Goal: Transaction & Acquisition: Download file/media

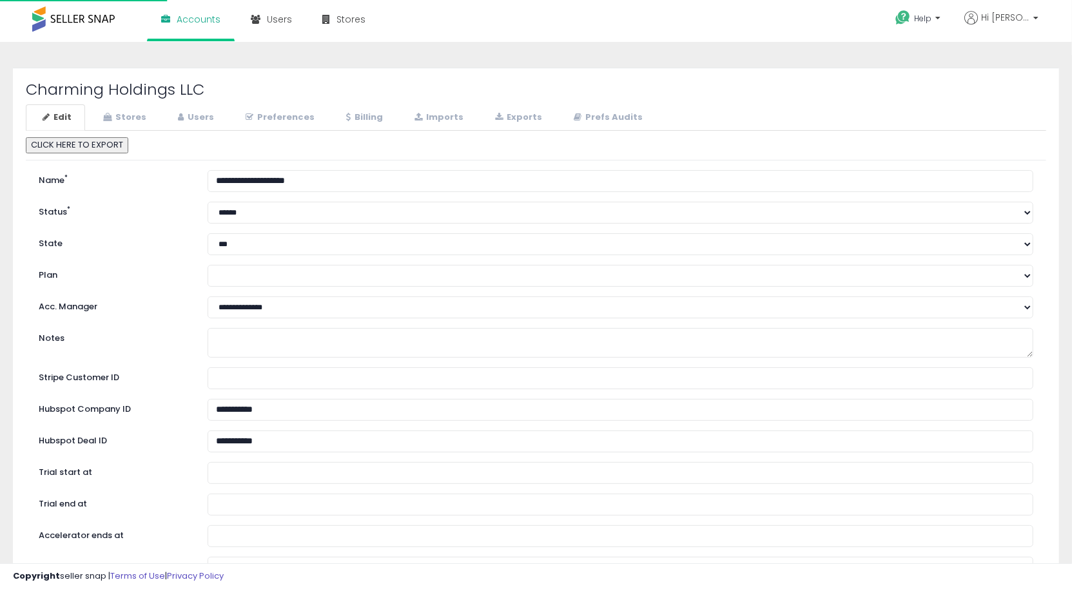
scroll to position [1, 0]
click at [429, 112] on link "Imports" at bounding box center [437, 117] width 79 height 26
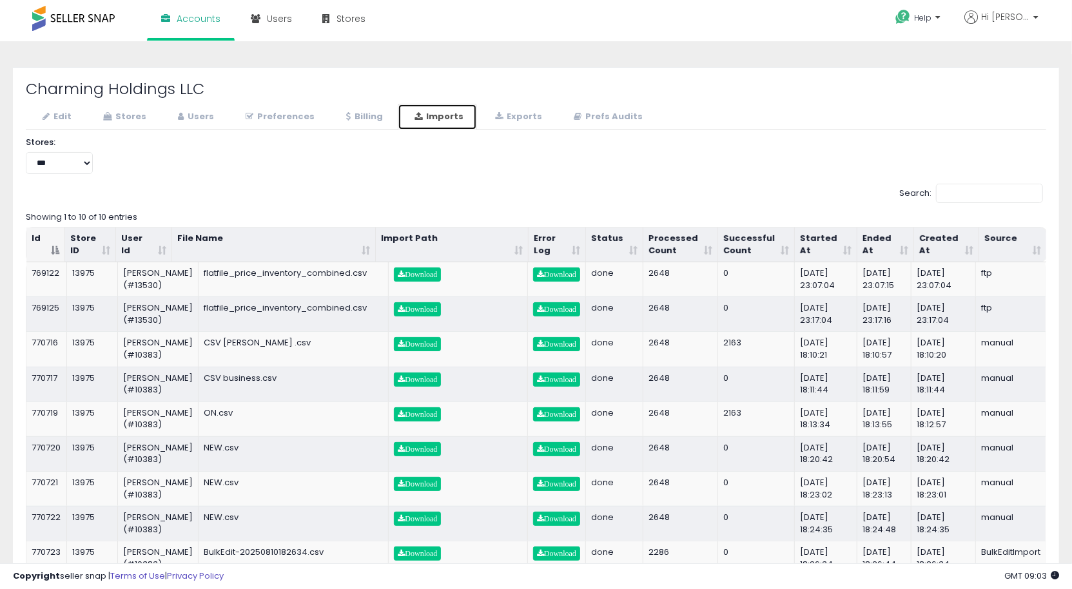
click at [846, 251] on th "Started At" at bounding box center [826, 244] width 63 height 35
click at [844, 251] on th "Started At" at bounding box center [826, 244] width 63 height 35
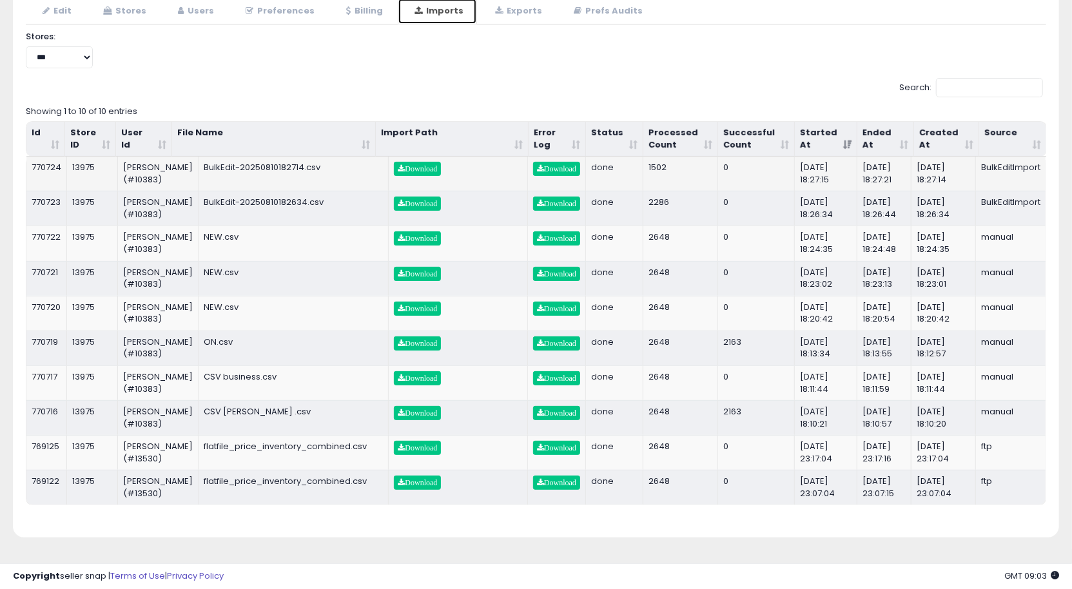
scroll to position [0, 0]
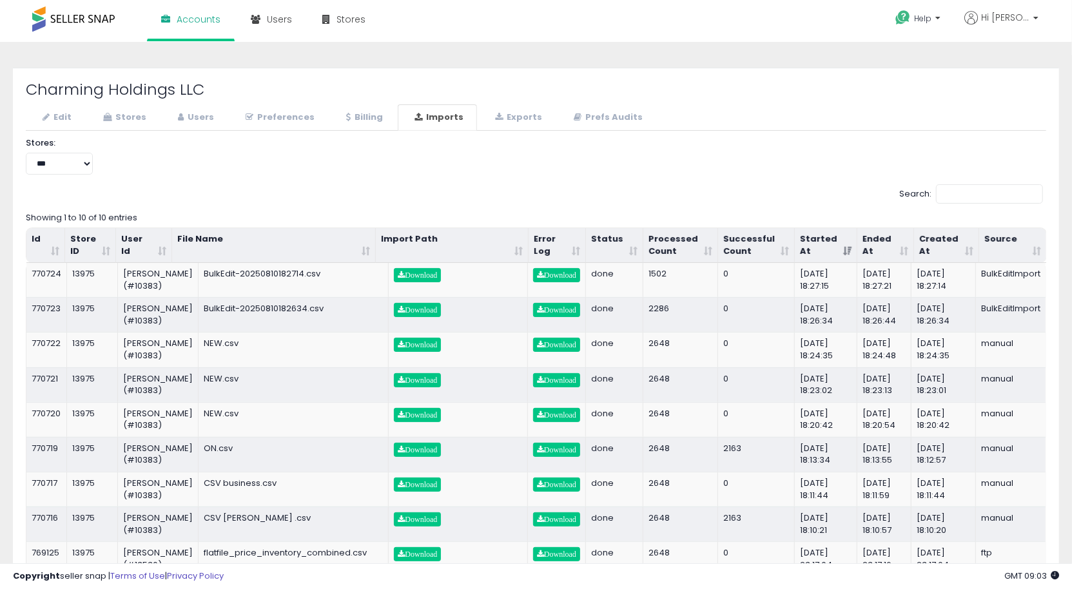
click at [102, 94] on h2 "Charming Holdings LLC" at bounding box center [536, 89] width 1020 height 17
click at [120, 113] on link "Stores" at bounding box center [122, 117] width 73 height 26
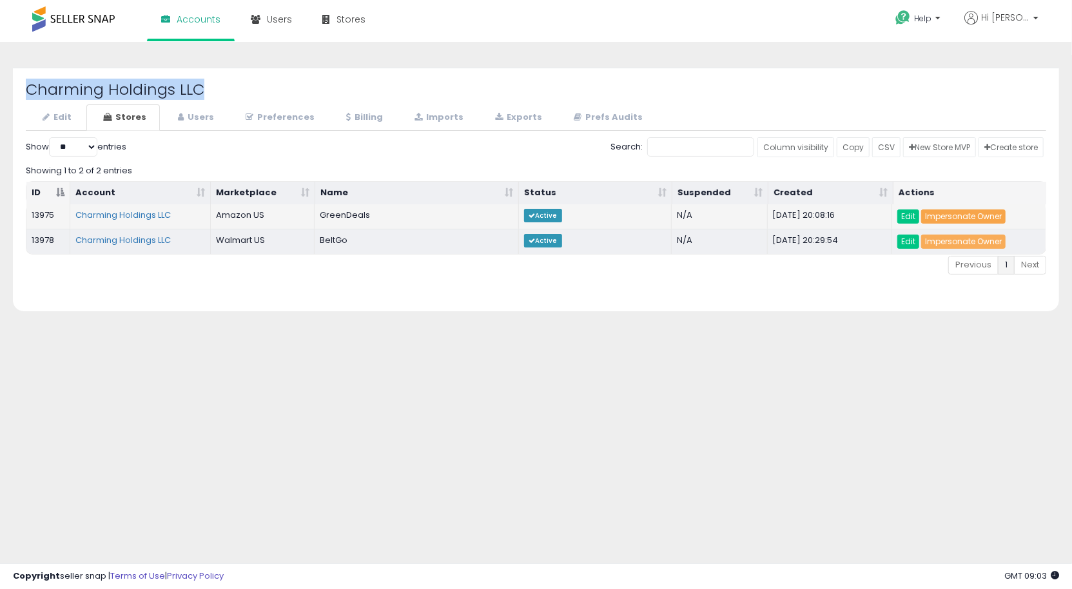
click at [973, 220] on link "Impersonate Owner" at bounding box center [963, 216] width 84 height 14
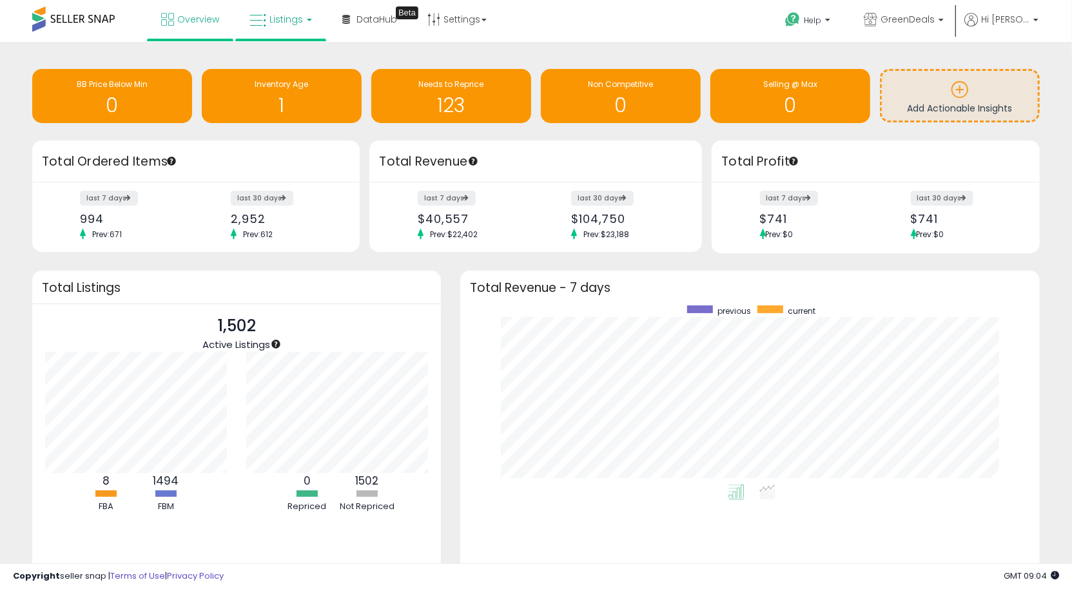
click at [305, 26] on link "Listings" at bounding box center [281, 19] width 82 height 39
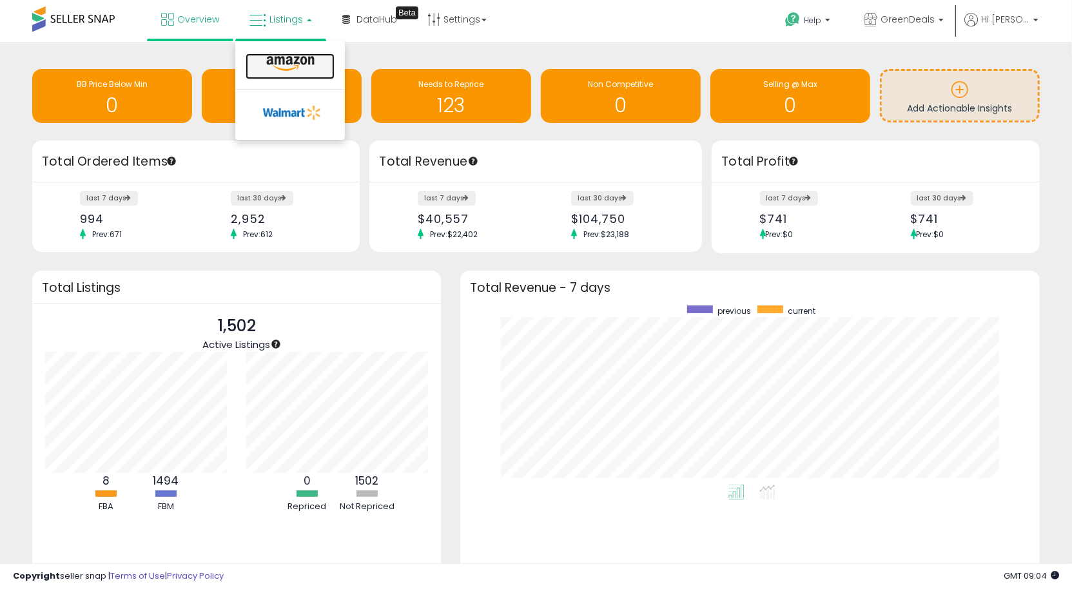
click at [287, 66] on icon at bounding box center [290, 63] width 56 height 17
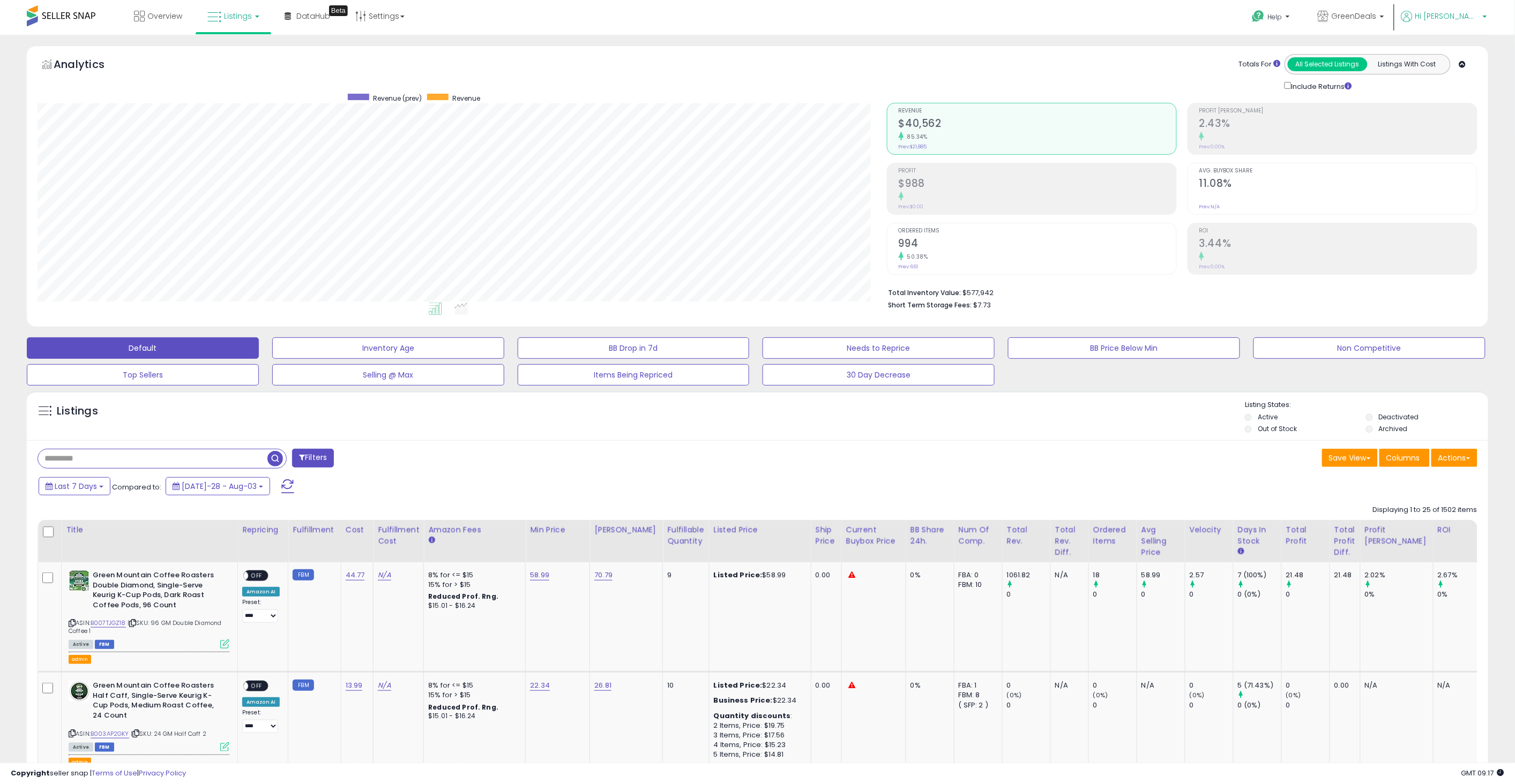
click at [900, 20] on span "Hi Moshe" at bounding box center [1447, 16] width 64 height 11
click at [900, 116] on link "Stop impersonating" at bounding box center [1442, 113] width 70 height 10
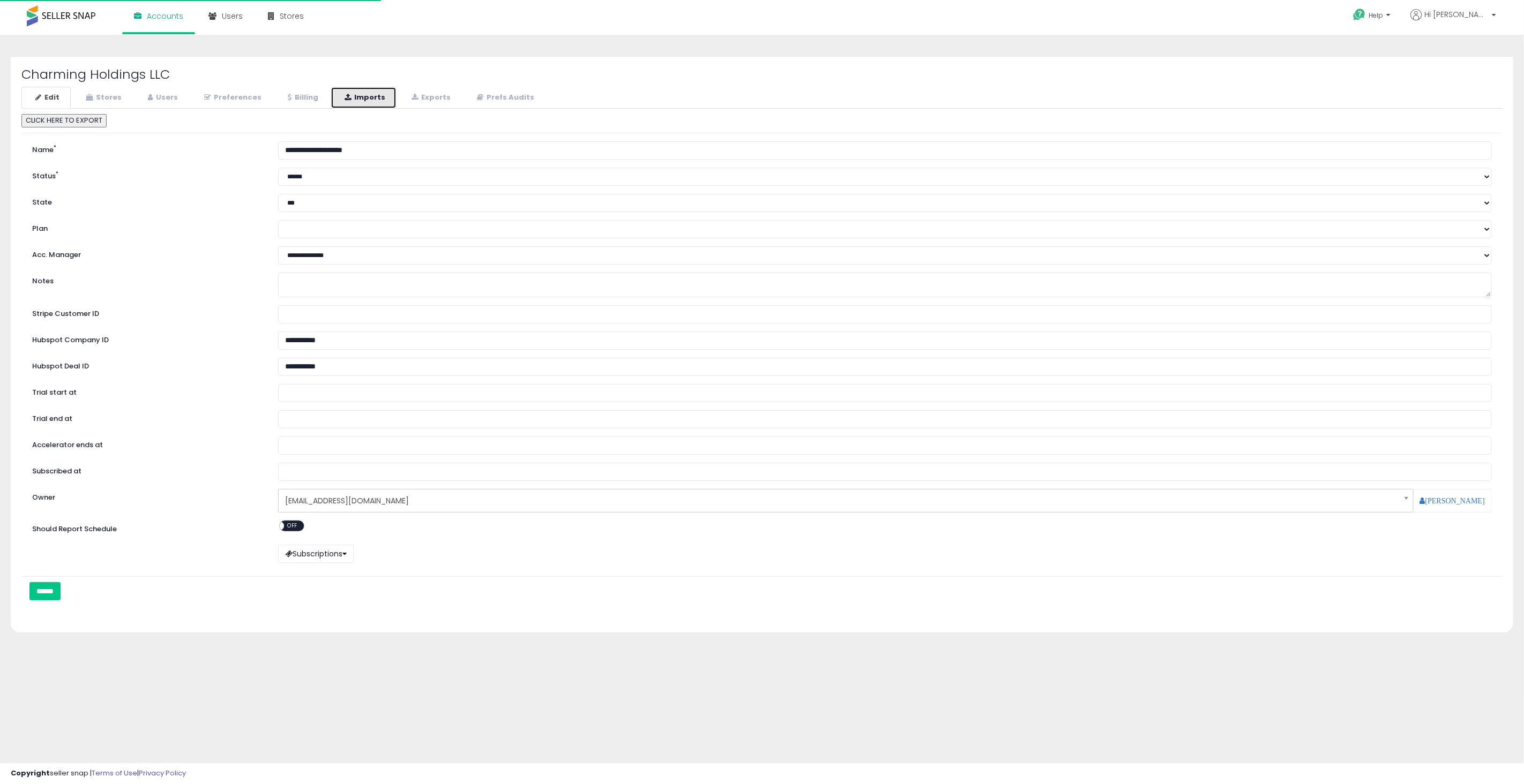
click at [379, 101] on link "Imports" at bounding box center [363, 97] width 66 height 22
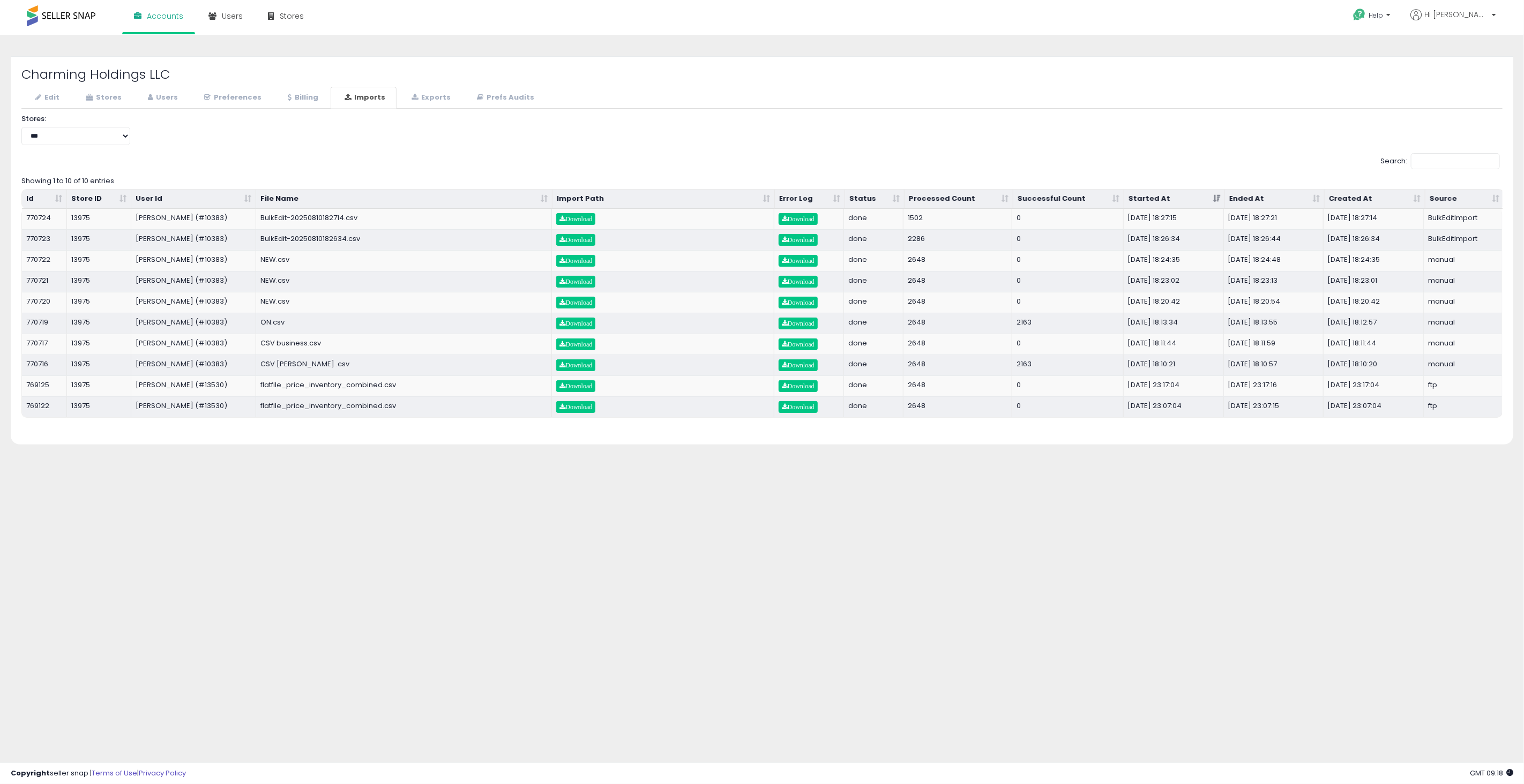
click at [1003, 199] on th "Processed Count" at bounding box center [959, 199] width 109 height 19
click at [1006, 198] on th "Processed Count" at bounding box center [959, 199] width 109 height 19
click at [801, 219] on span "Download" at bounding box center [797, 219] width 32 height 7
click at [580, 218] on span "Download" at bounding box center [575, 219] width 32 height 7
click at [805, 283] on span "Download" at bounding box center [797, 282] width 32 height 7
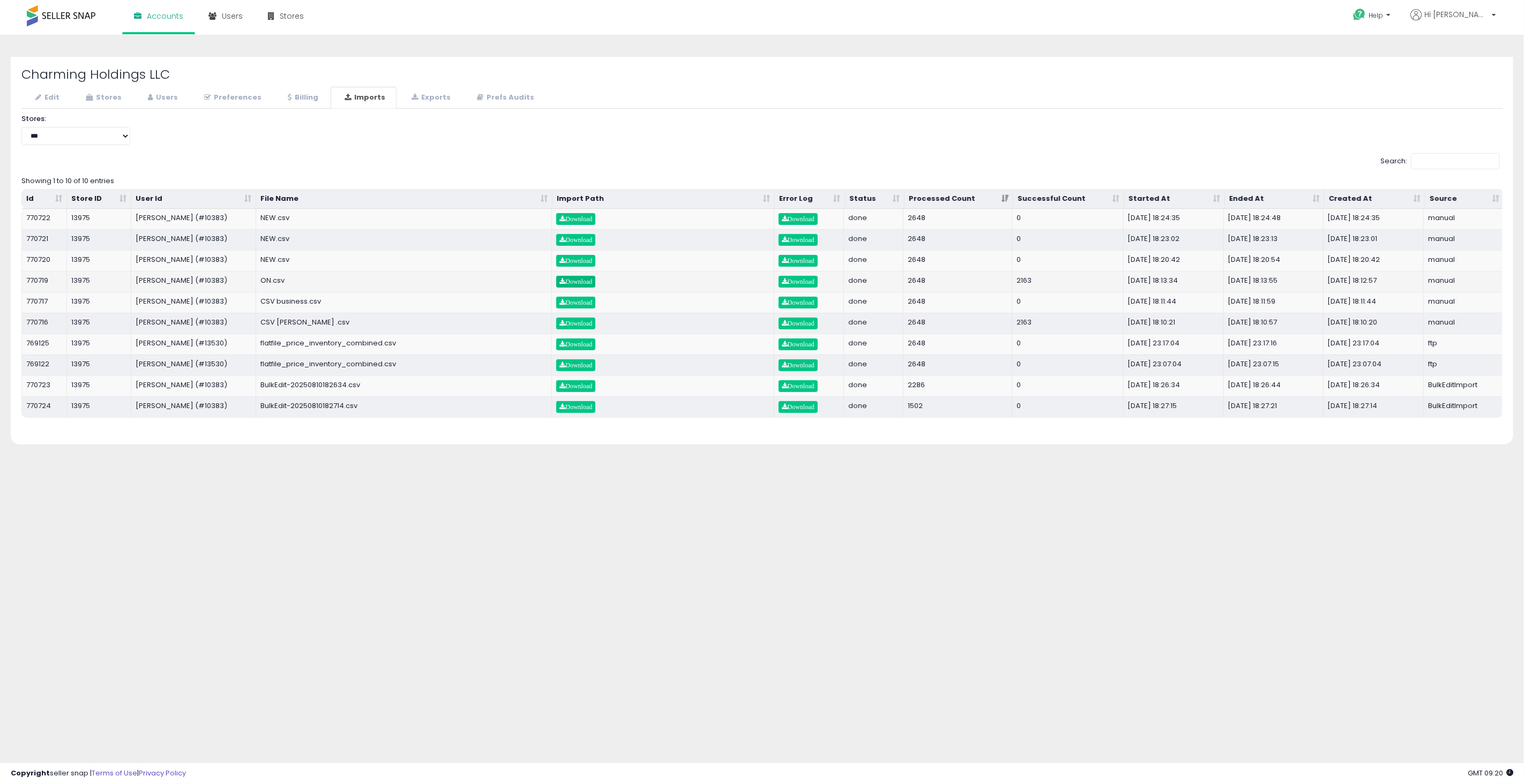
click at [581, 283] on span "Download" at bounding box center [575, 282] width 32 height 7
click at [577, 325] on span "Download" at bounding box center [575, 323] width 32 height 7
click at [583, 262] on span "Download" at bounding box center [575, 261] width 32 height 7
click at [797, 262] on span "Download" at bounding box center [797, 261] width 32 height 7
click at [797, 264] on span "Download" at bounding box center [797, 261] width 32 height 7
